Goal: Task Accomplishment & Management: Use online tool/utility

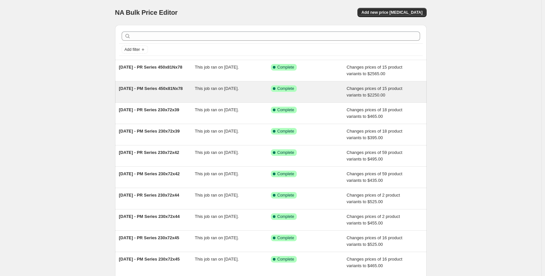
click at [153, 98] on div "[DATE] - PM Series 450x81Nx78" at bounding box center [157, 91] width 76 height 13
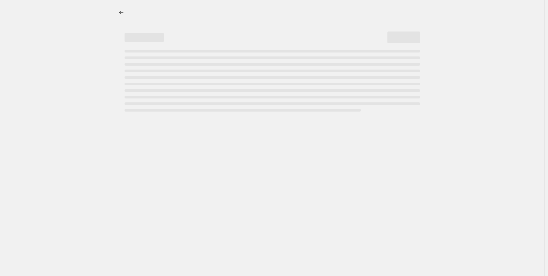
select select "pp"
select select "title"
select select "contains"
select select "title"
select select "contains"
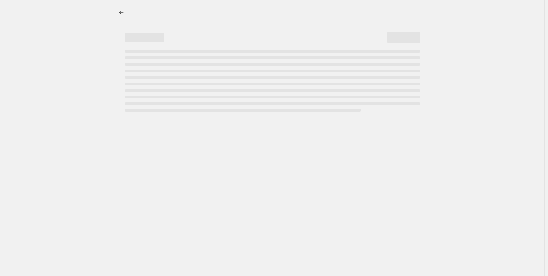
select select "tag"
select select "not_equal"
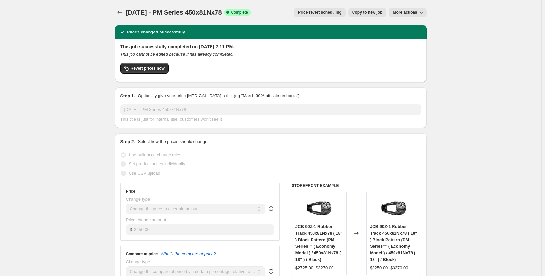
click at [361, 14] on span "Copy to new job" at bounding box center [367, 12] width 30 height 5
select select "pp"
select select "title"
select select "contains"
select select "title"
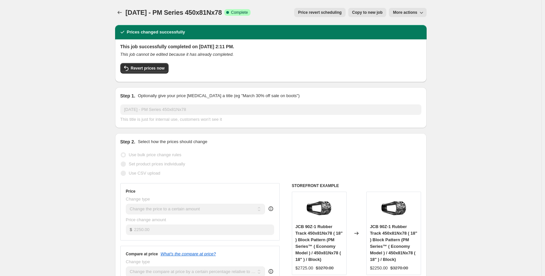
select select "contains"
select select "tag"
select select "not_equal"
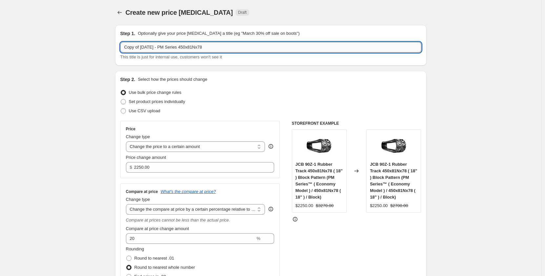
drag, startPoint x: 216, startPoint y: 48, endPoint x: 199, endPoint y: 49, distance: 17.4
click at [199, 49] on input "Copy of [DATE] - PM Series 450x81Nx78" at bounding box center [270, 47] width 301 height 10
drag, startPoint x: 144, startPoint y: 46, endPoint x: 105, endPoint y: 53, distance: 39.7
type input "[DATE] - PM Series 450x100x48"
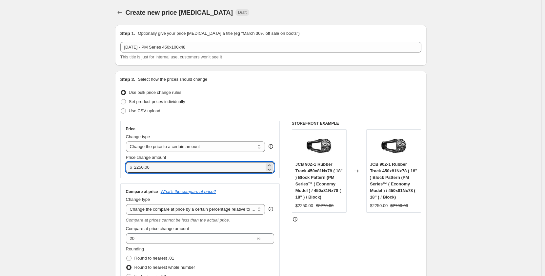
drag, startPoint x: 155, startPoint y: 166, endPoint x: 127, endPoint y: 169, distance: 28.3
click at [127, 169] on div "$ 2250.00" at bounding box center [200, 167] width 148 height 10
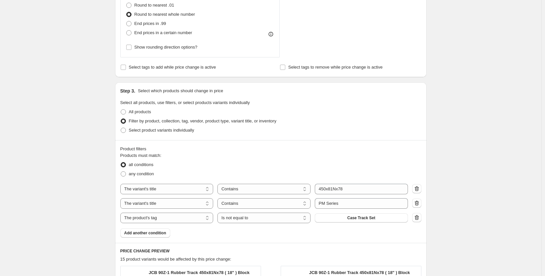
scroll to position [360, 0]
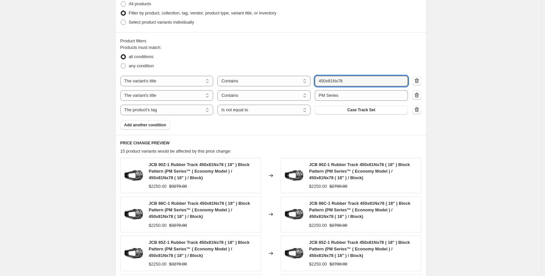
drag, startPoint x: 348, startPoint y: 79, endPoint x: 330, endPoint y: 87, distance: 19.6
click at [330, 87] on div "The product The product's collection The product's tag The product's vendor The…" at bounding box center [270, 95] width 301 height 39
click at [349, 84] on input "450x81Nx78" at bounding box center [361, 81] width 93 height 10
drag, startPoint x: 352, startPoint y: 81, endPoint x: 318, endPoint y: 83, distance: 33.5
click at [318, 83] on input "450x81Nx78" at bounding box center [361, 81] width 93 height 10
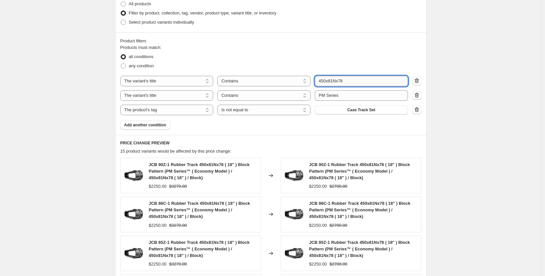
paste input "100x4"
type input "450x100x48"
click at [449, 140] on div "Create new price [MEDICAL_DATA]. This page is ready Create new price [MEDICAL_D…" at bounding box center [270, 55] width 541 height 830
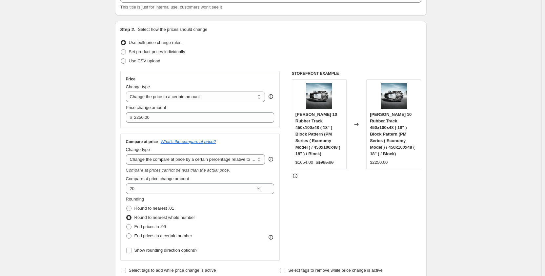
scroll to position [44, 0]
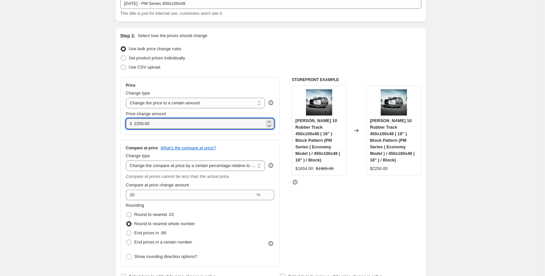
drag, startPoint x: 157, startPoint y: 124, endPoint x: 127, endPoint y: 126, distance: 29.6
click at [127, 126] on div "$ 2250.00" at bounding box center [200, 123] width 148 height 10
click at [156, 123] on input "2250.00" at bounding box center [199, 123] width 130 height 10
drag, startPoint x: 159, startPoint y: 123, endPoint x: 116, endPoint y: 124, distance: 42.9
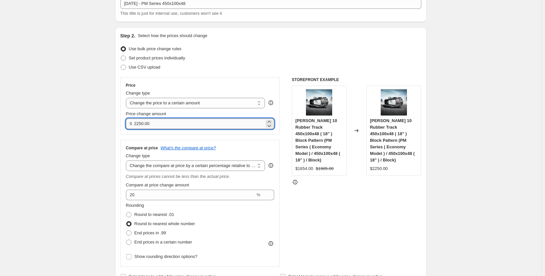
click at [155, 126] on input "2250.00" at bounding box center [199, 123] width 130 height 10
click at [161, 124] on input "2250.00" at bounding box center [199, 123] width 130 height 10
drag, startPoint x: 161, startPoint y: 124, endPoint x: 133, endPoint y: 127, distance: 27.7
click at [133, 127] on div "$ 2250.00" at bounding box center [200, 123] width 148 height 10
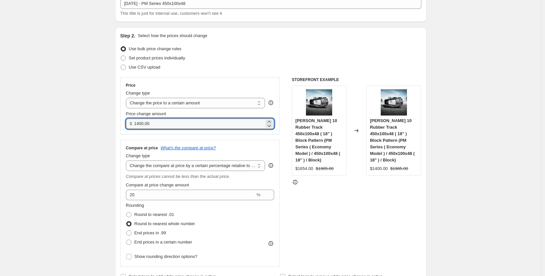
drag, startPoint x: 156, startPoint y: 125, endPoint x: 126, endPoint y: 126, distance: 29.5
click at [126, 126] on div "Price Change type Change the price to a certain amount Change the price by a ce…" at bounding box center [200, 105] width 160 height 57
click at [118, 133] on div "Step 2. Select how the prices should change Use bulk price change rules Set pro…" at bounding box center [270, 156] width 311 height 259
drag, startPoint x: 154, startPoint y: 124, endPoint x: 135, endPoint y: 127, distance: 19.6
click at [135, 127] on div "$ 1400.00" at bounding box center [200, 123] width 148 height 10
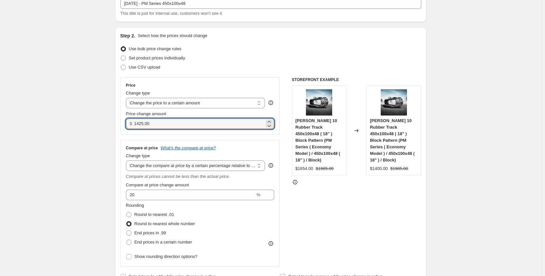
drag, startPoint x: 144, startPoint y: 124, endPoint x: 141, endPoint y: 124, distance: 3.3
click at [141, 124] on input "1425.00" at bounding box center [199, 123] width 130 height 10
click at [145, 125] on input "1399.00" at bounding box center [199, 123] width 130 height 10
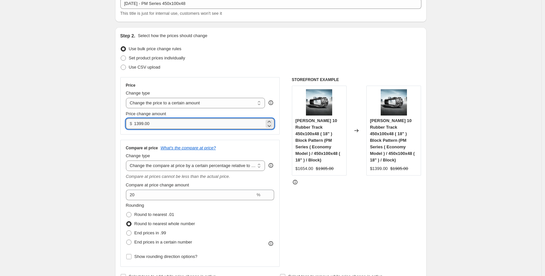
click at [136, 125] on input "1399.00" at bounding box center [199, 123] width 130 height 10
click at [138, 125] on input "1399.00" at bounding box center [199, 123] width 130 height 10
click at [141, 122] on input "1499.00" at bounding box center [199, 123] width 130 height 10
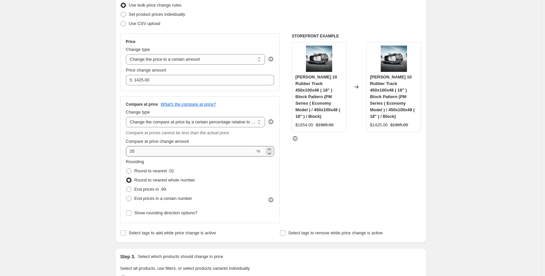
scroll to position [87, 0]
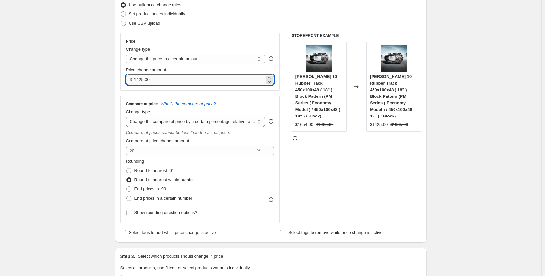
drag, startPoint x: 145, startPoint y: 80, endPoint x: 142, endPoint y: 80, distance: 3.6
click at [142, 80] on input "1425.00" at bounding box center [199, 79] width 130 height 10
type input "1465.00"
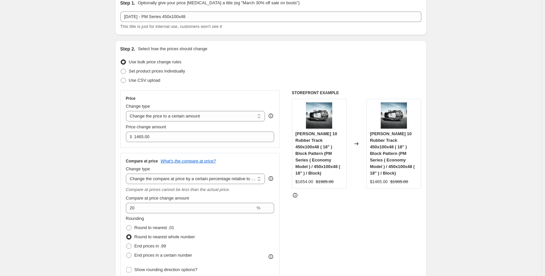
scroll to position [0, 0]
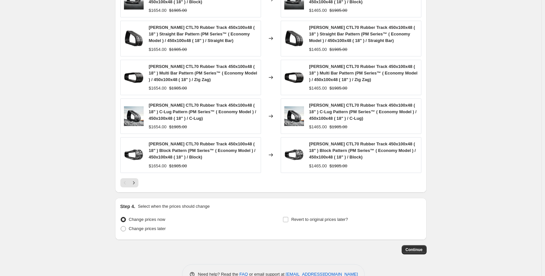
scroll to position [554, 0]
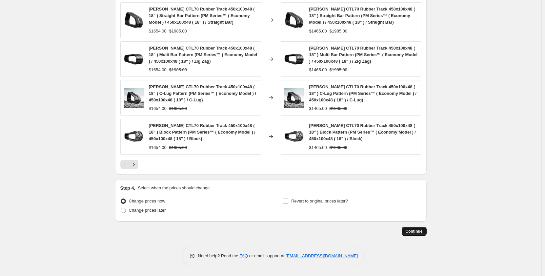
click at [409, 233] on span "Continue" at bounding box center [413, 230] width 17 height 5
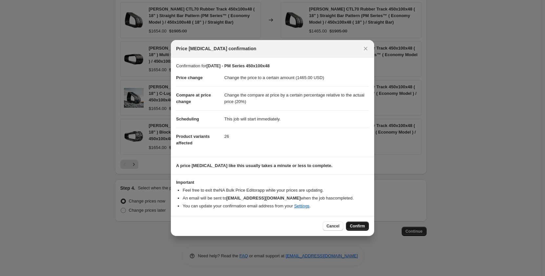
click at [355, 226] on span "Confirm" at bounding box center [357, 225] width 15 height 5
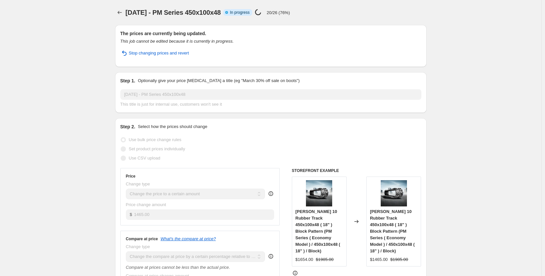
select select "pp"
select select "title"
select select "contains"
select select "title"
select select "contains"
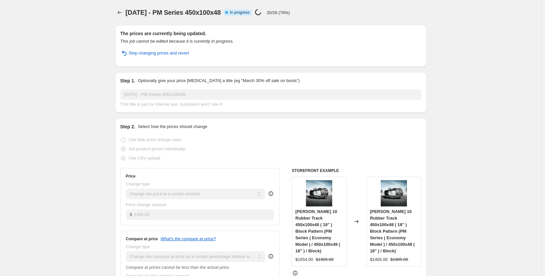
select select "tag"
select select "not_equal"
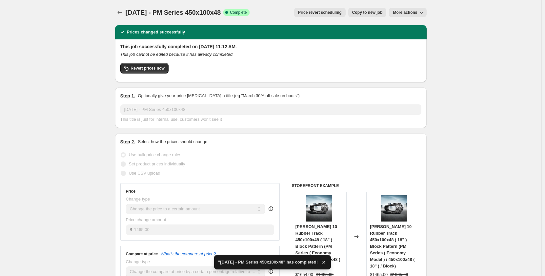
click at [364, 15] on span "Copy to new job" at bounding box center [367, 12] width 30 height 5
select select "pp"
select select "title"
select select "contains"
select select "title"
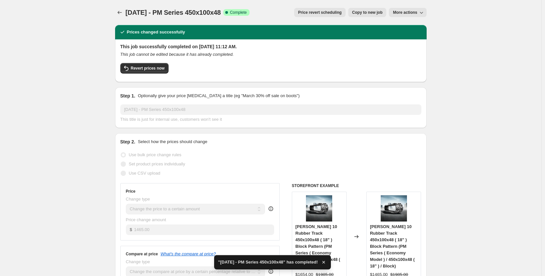
select select "contains"
select select "tag"
select select "not_equal"
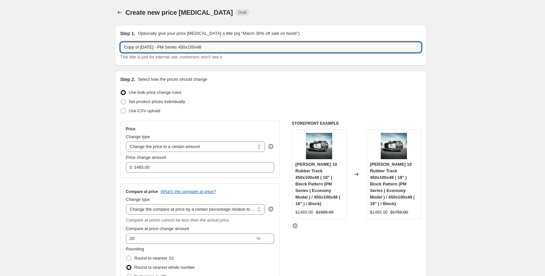
drag, startPoint x: 143, startPoint y: 48, endPoint x: 99, endPoint y: 53, distance: 44.4
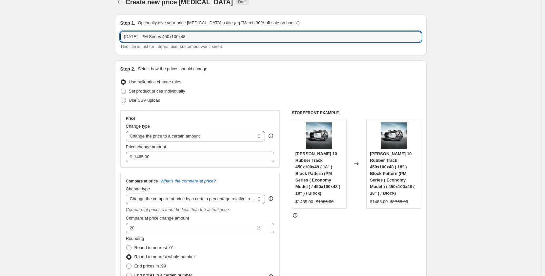
scroll to position [11, 0]
click at [155, 37] on input "[DATE] - PM Series 450x100x48" at bounding box center [270, 36] width 301 height 10
type input "[DATE] - PR Series 450x100x48"
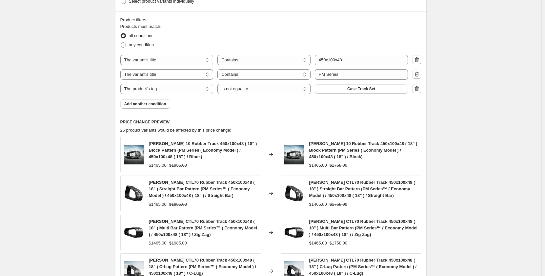
scroll to position [382, 0]
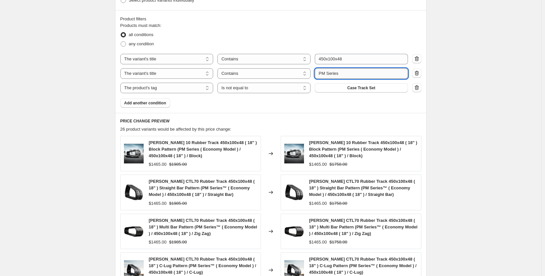
click at [324, 75] on input "PM Series" at bounding box center [361, 73] width 93 height 10
type input "PR Series"
click at [97, 118] on div "Create new price [MEDICAL_DATA]. This page is ready Create new price [MEDICAL_D…" at bounding box center [270, 33] width 541 height 830
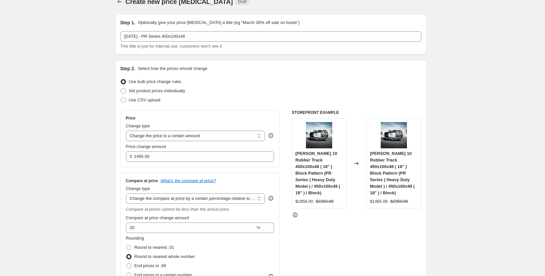
scroll to position [0, 0]
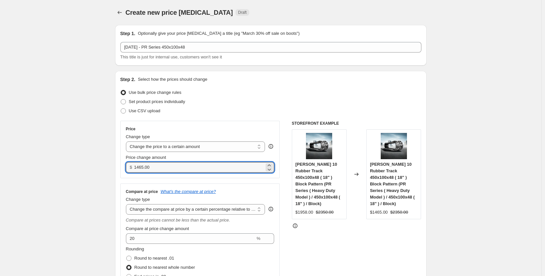
drag, startPoint x: 168, startPoint y: 169, endPoint x: 127, endPoint y: 174, distance: 41.3
click at [127, 174] on div "Price Change type Change the price to a certain amount Change the price by a ce…" at bounding box center [200, 149] width 160 height 57
click at [163, 169] on input "1465.00" at bounding box center [199, 167] width 130 height 10
drag, startPoint x: 164, startPoint y: 168, endPoint x: 134, endPoint y: 172, distance: 29.7
click at [134, 172] on div "$ 1465.00" at bounding box center [200, 167] width 148 height 10
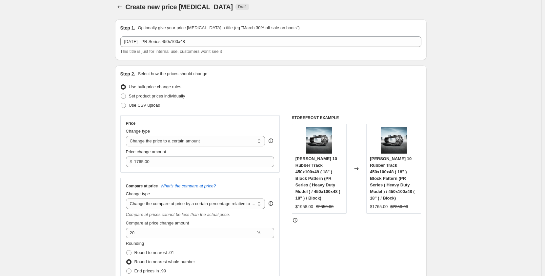
scroll to position [11, 0]
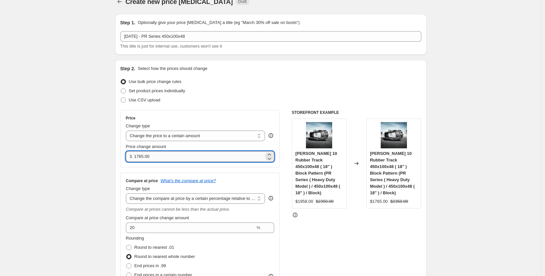
click at [139, 157] on input "1765.00" at bounding box center [199, 156] width 130 height 10
click at [143, 157] on input "1665.00" at bounding box center [199, 156] width 130 height 10
type input "1685.00"
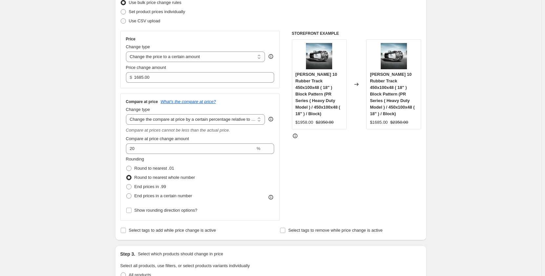
scroll to position [52, 0]
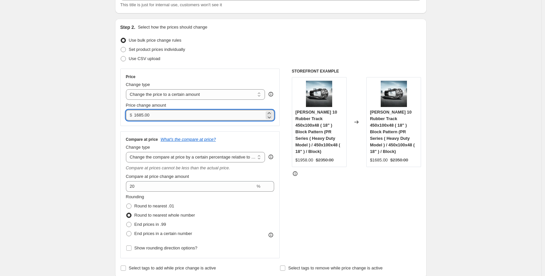
click at [141, 117] on input "1685.00" at bounding box center [199, 115] width 130 height 10
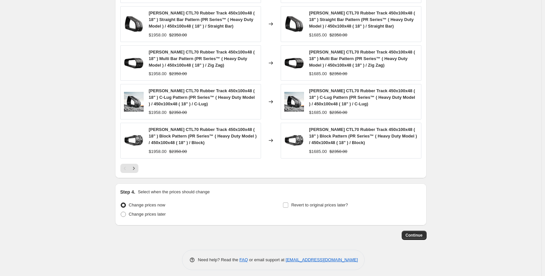
scroll to position [554, 0]
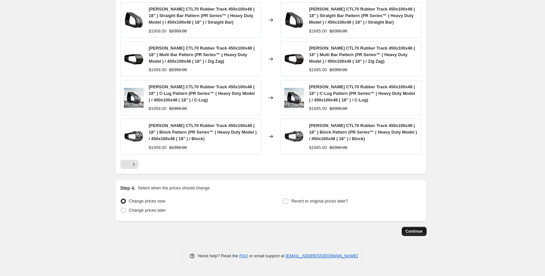
click at [411, 233] on span "Continue" at bounding box center [413, 230] width 17 height 5
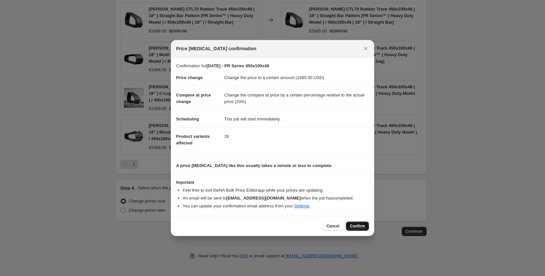
click at [352, 226] on span "Confirm" at bounding box center [357, 225] width 15 height 5
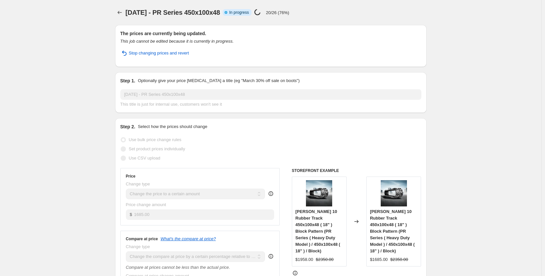
select select "pp"
select select "title"
select select "contains"
select select "title"
select select "contains"
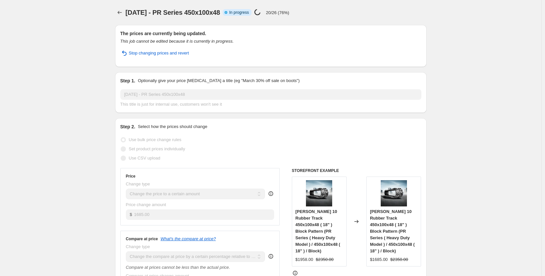
select select "tag"
select select "not_equal"
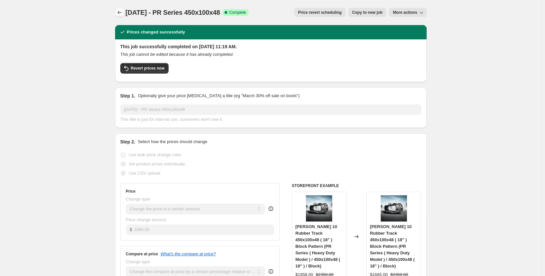
click at [118, 12] on icon "Price change jobs" at bounding box center [119, 12] width 7 height 7
